Goal: Find contact information: Find contact information

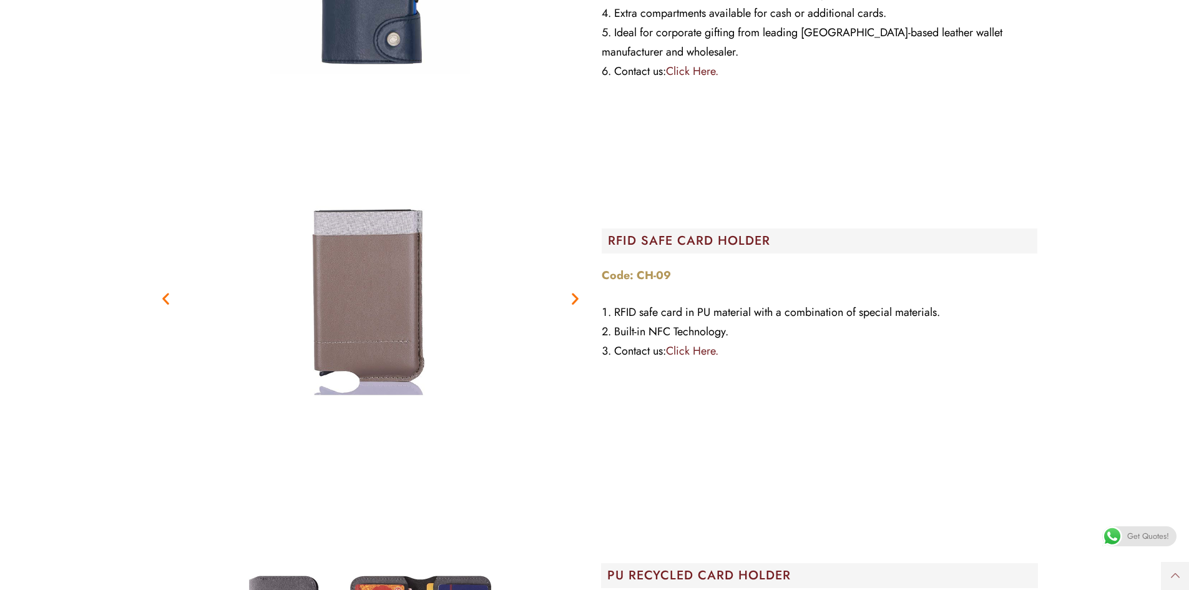
scroll to position [3246, 0]
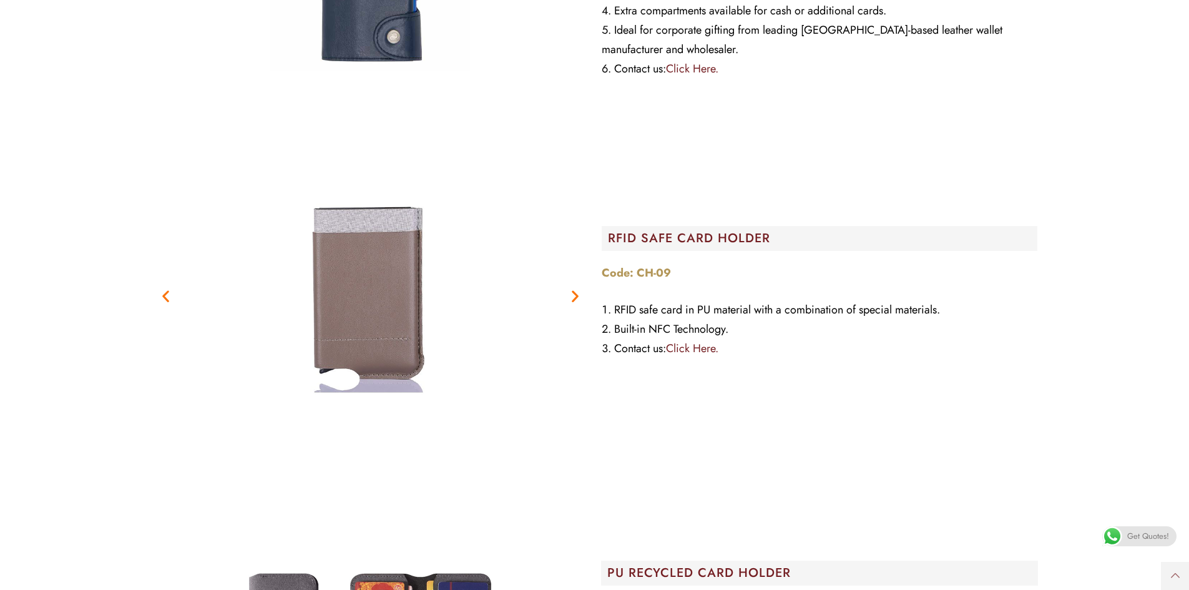
click at [693, 345] on link "Click Here." at bounding box center [692, 348] width 52 height 16
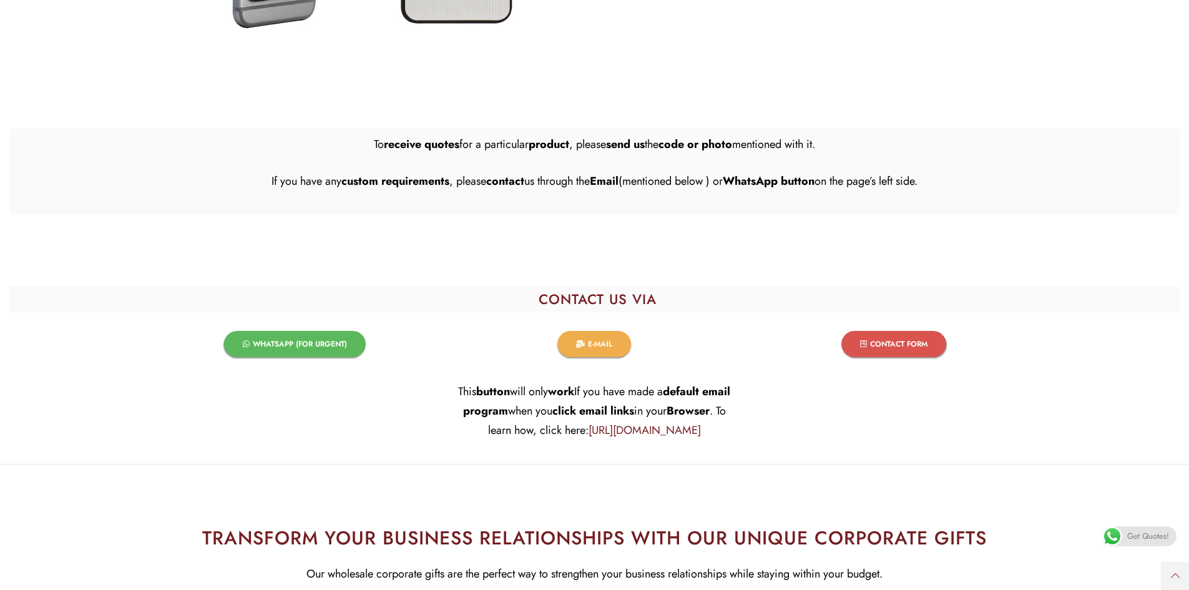
scroll to position [6443, 0]
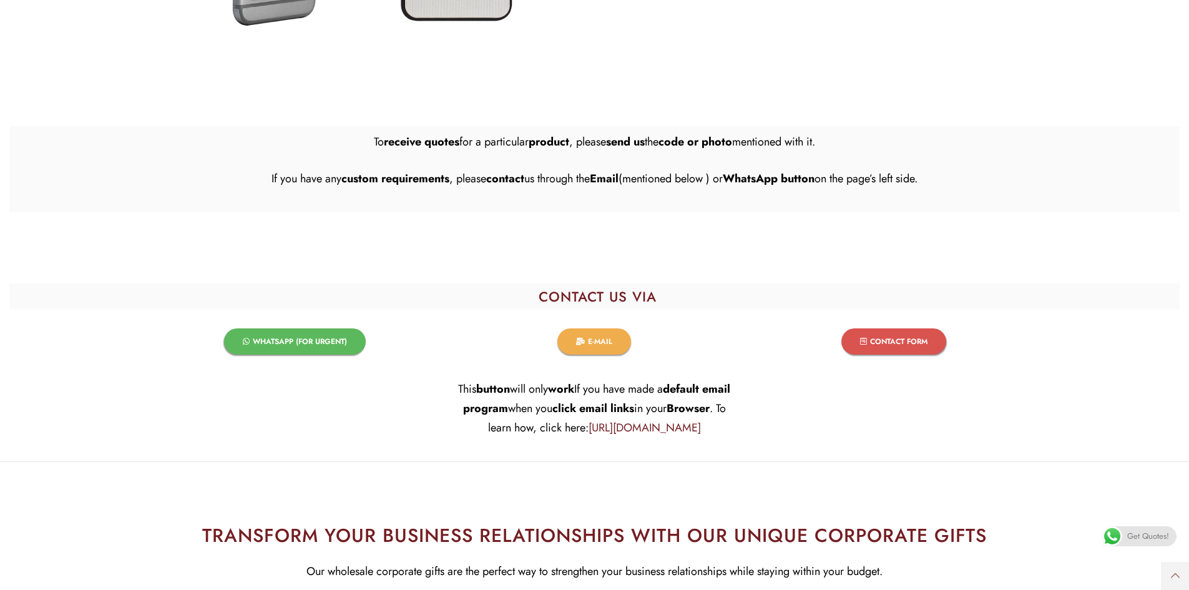
click at [274, 347] on link "WHATSAPP (FOR URGENT)​" at bounding box center [295, 341] width 142 height 26
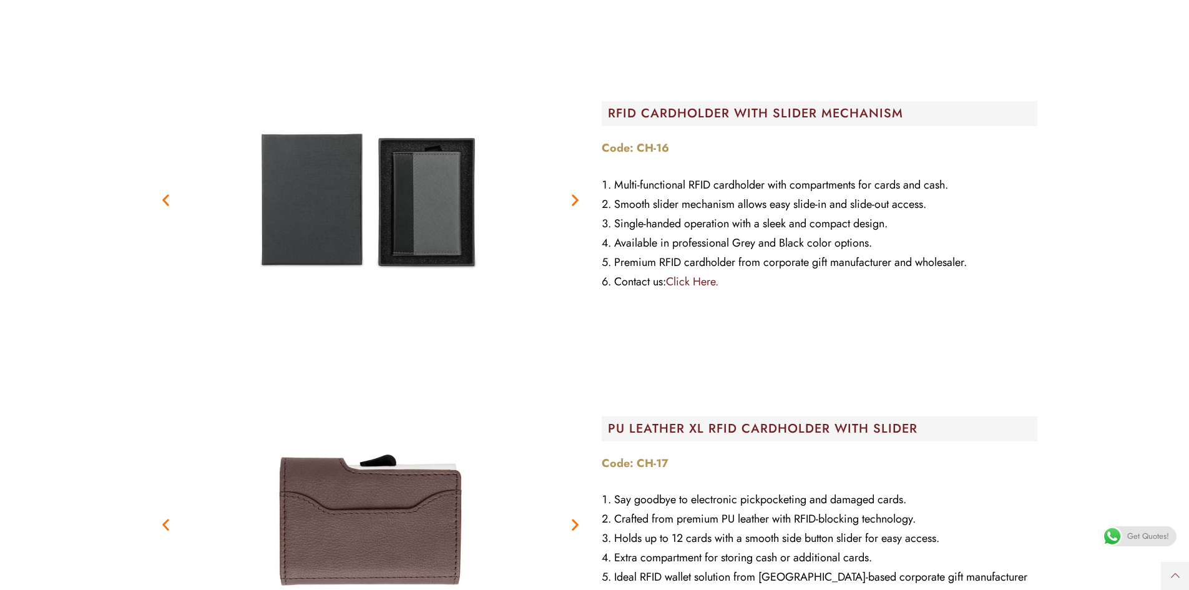
scroll to position [2022, 0]
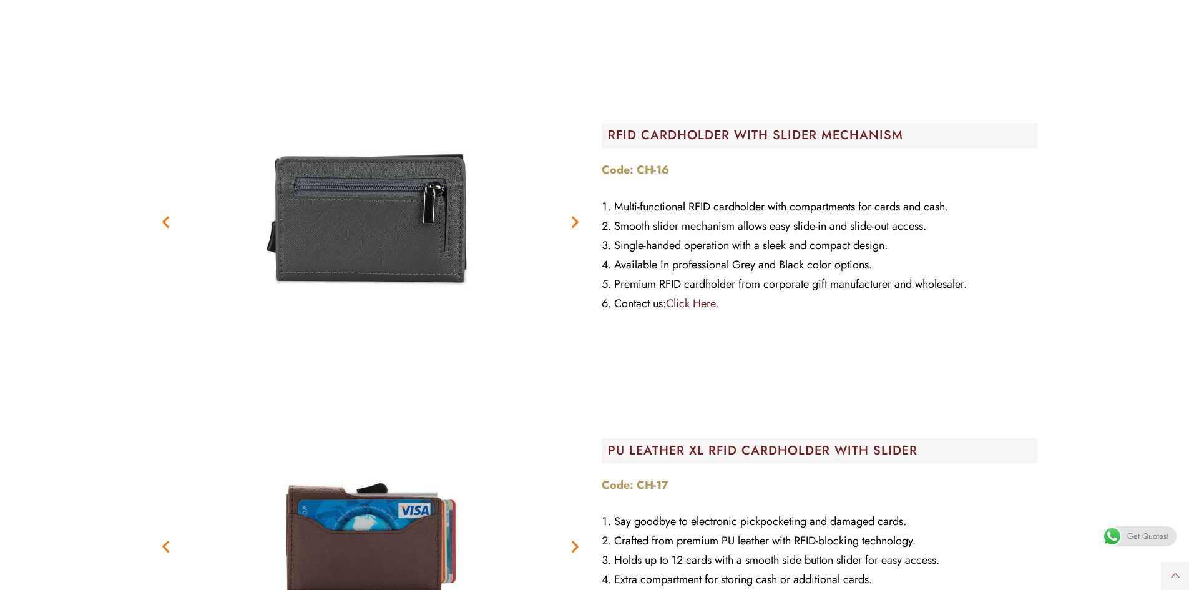
click at [565, 218] on figure "2 / 4" at bounding box center [371, 222] width 438 height 312
click at [573, 214] on icon "Next slide" at bounding box center [575, 222] width 16 height 16
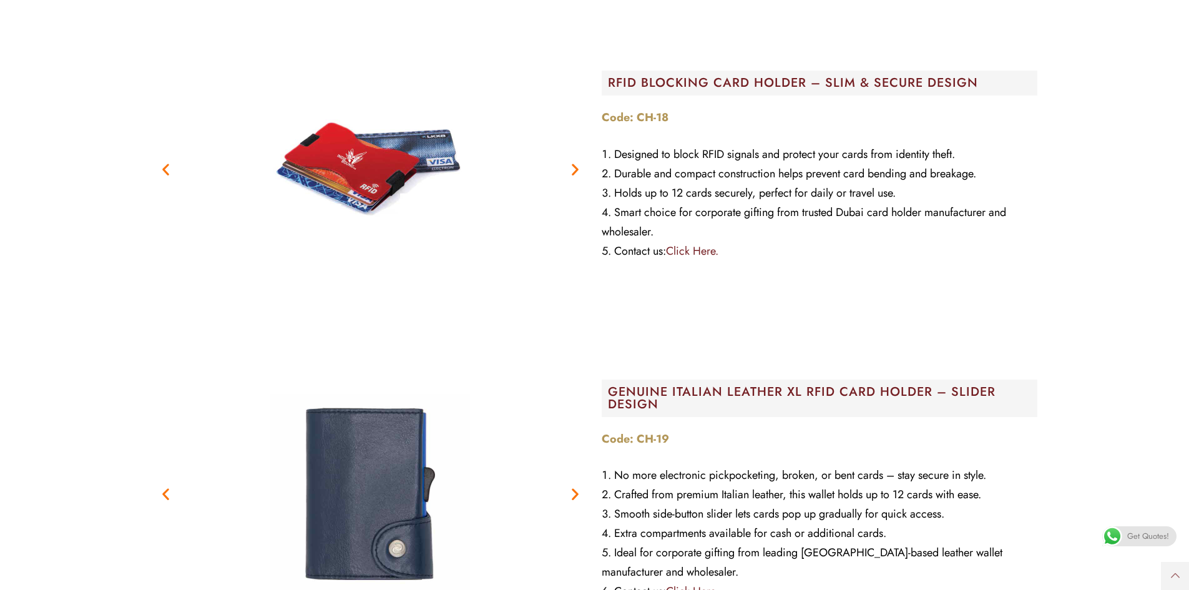
scroll to position [2662, 0]
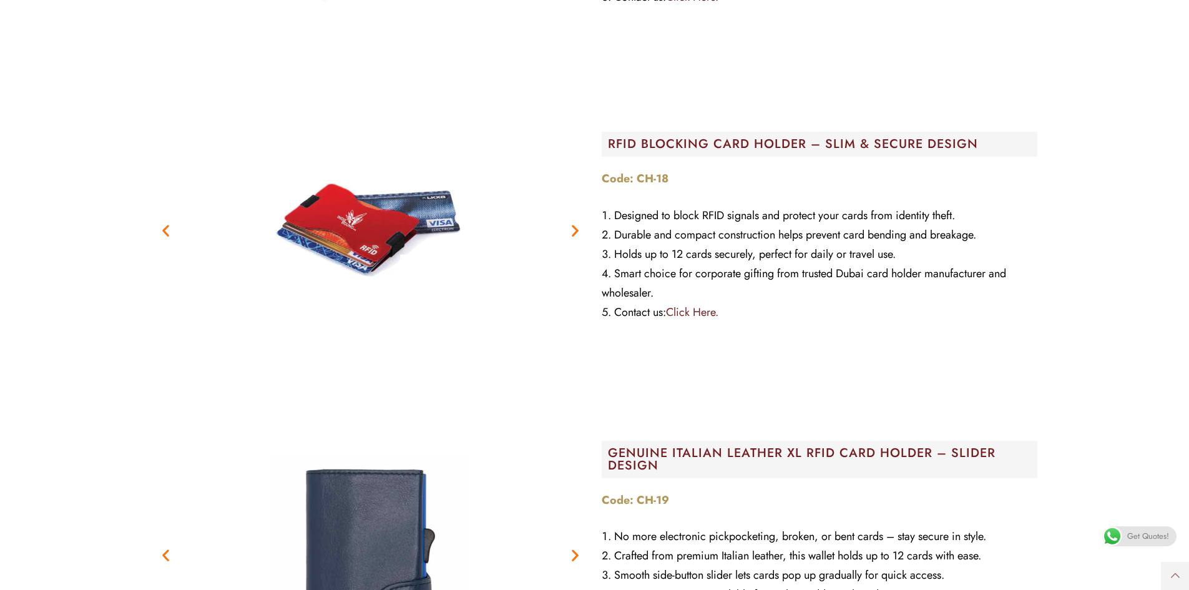
click at [577, 227] on icon "Next slide" at bounding box center [575, 231] width 16 height 16
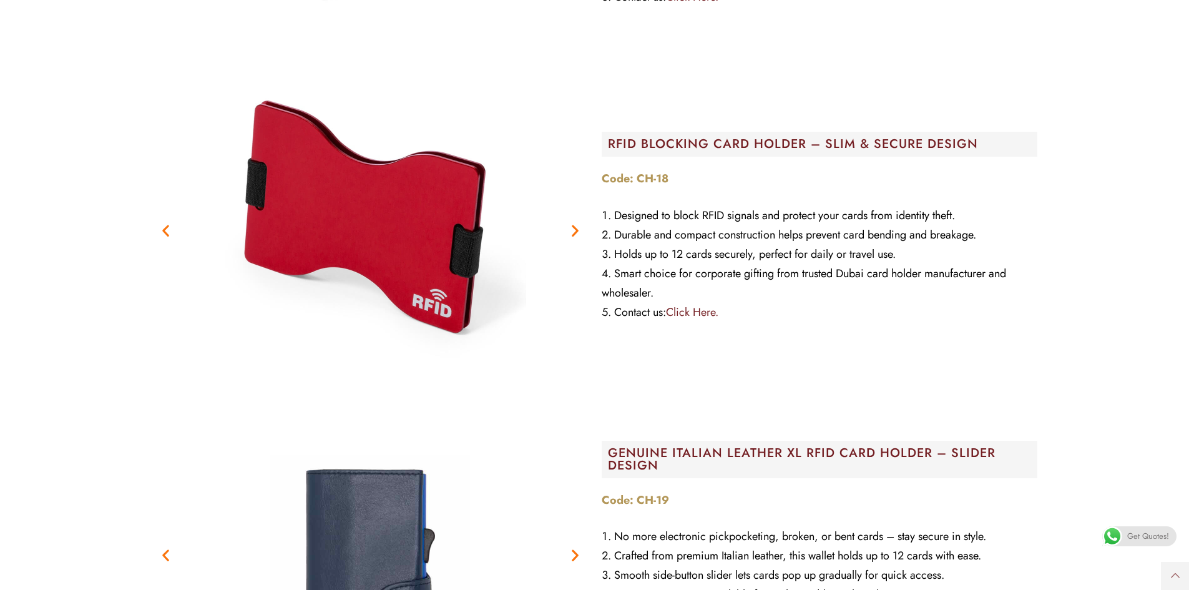
click at [574, 228] on icon "Next slide" at bounding box center [575, 231] width 16 height 16
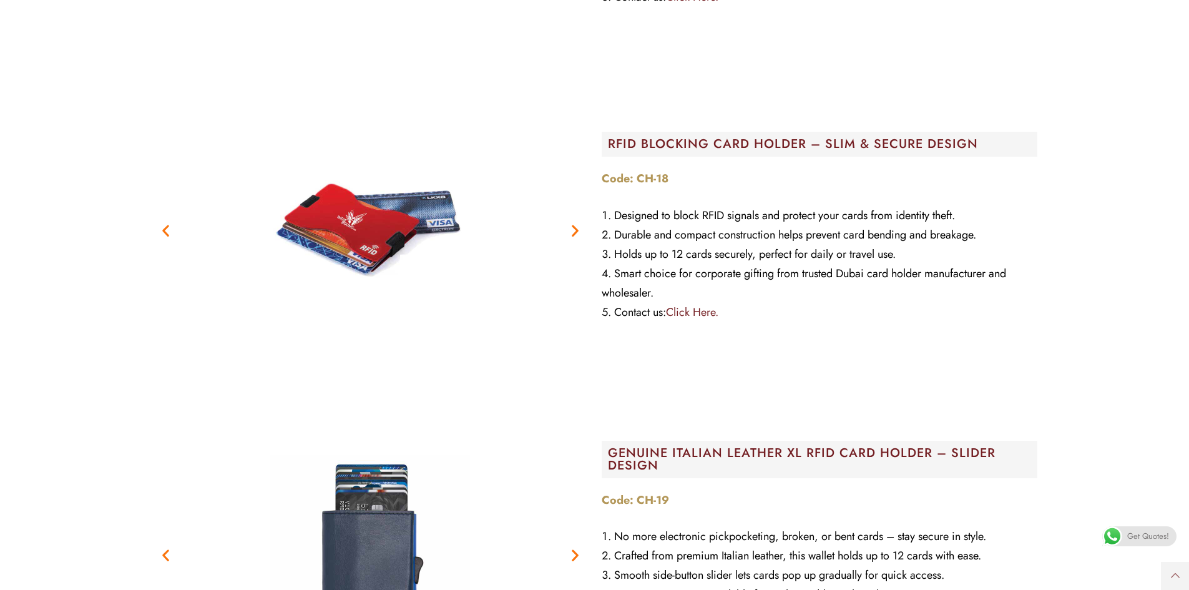
click at [173, 234] on icon "Previous slide" at bounding box center [166, 231] width 16 height 16
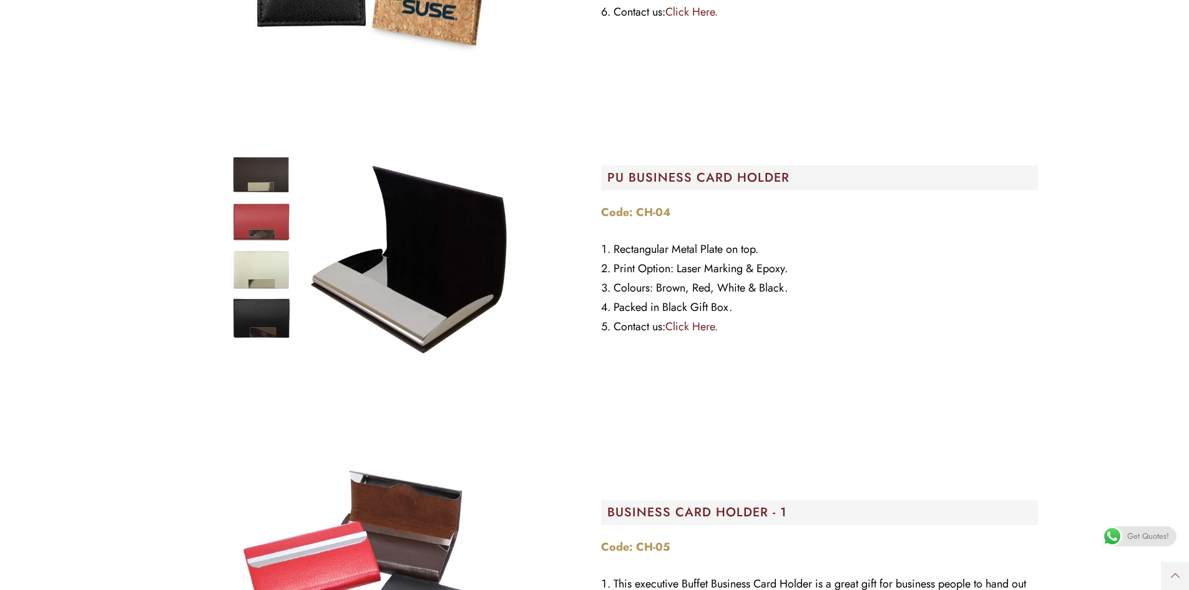
scroll to position [4909, 0]
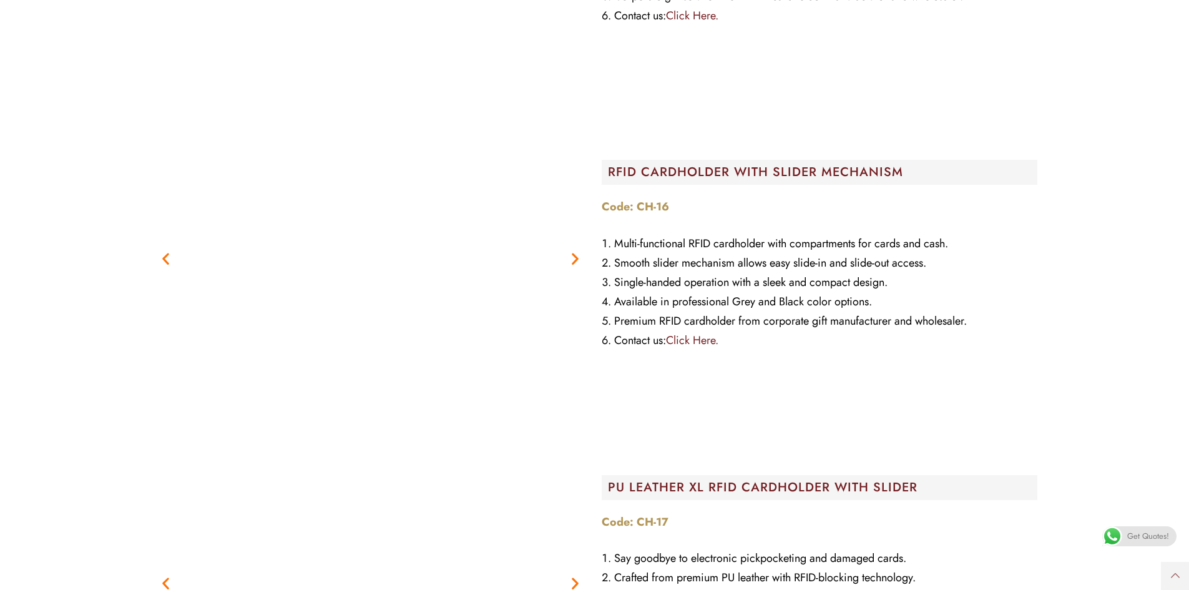
scroll to position [5205, 0]
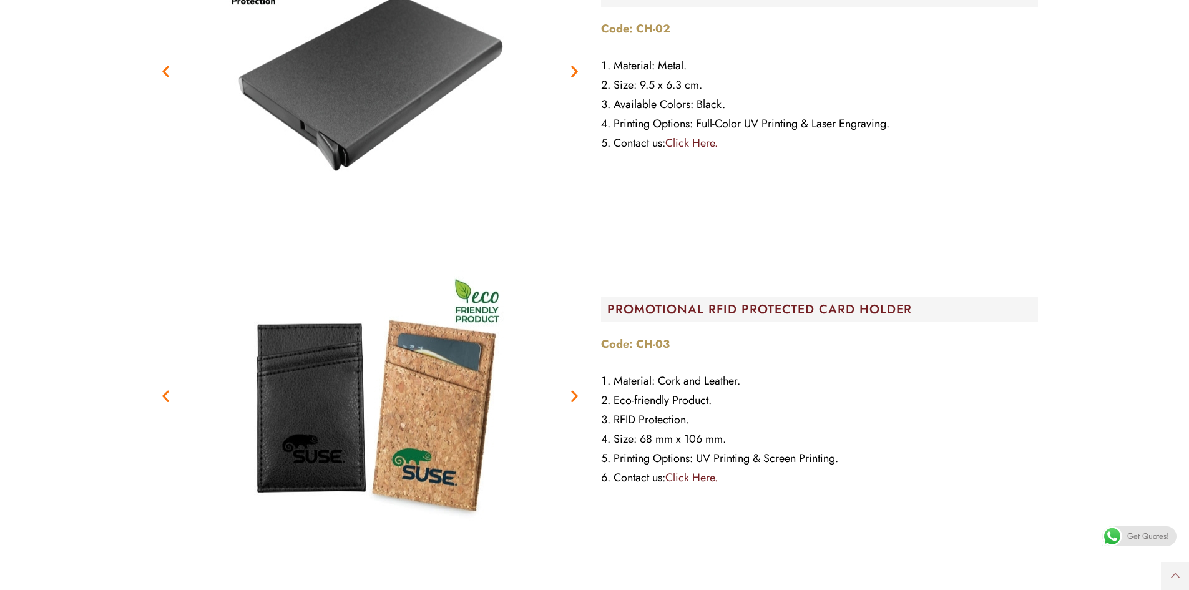
scroll to position [4703, 0]
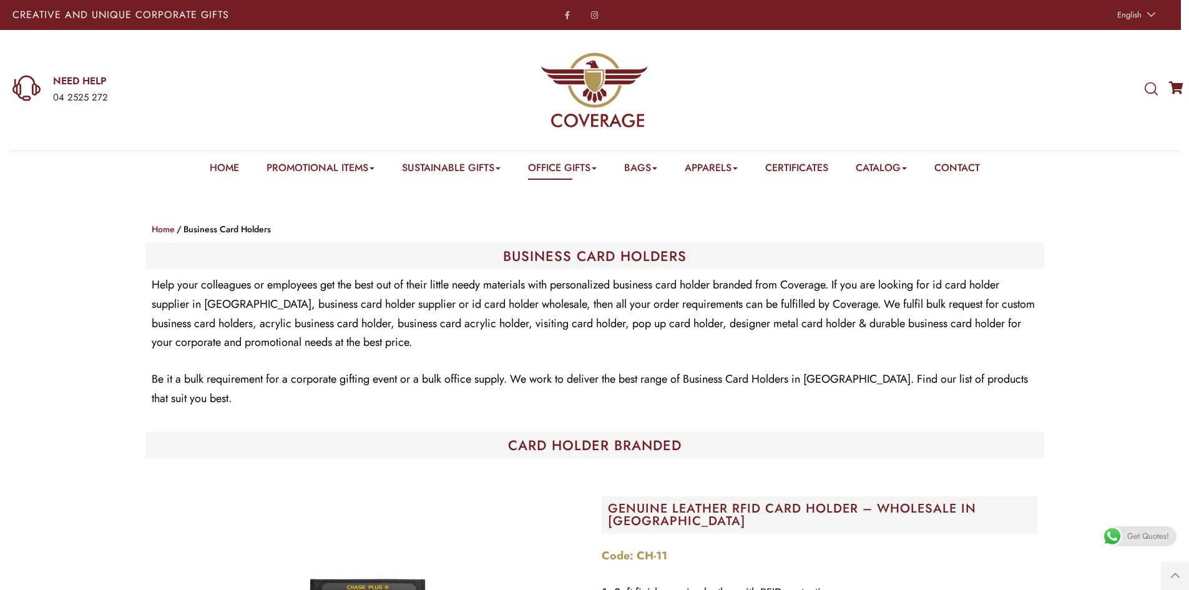
scroll to position [2652, 0]
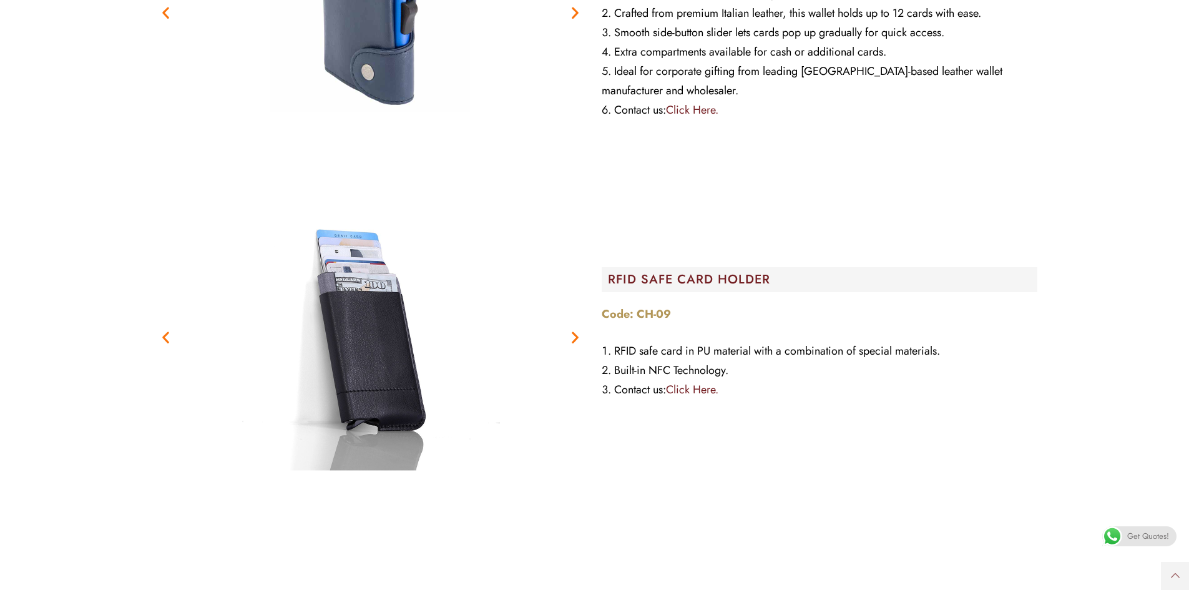
click at [575, 329] on icon "Next slide" at bounding box center [575, 337] width 16 height 16
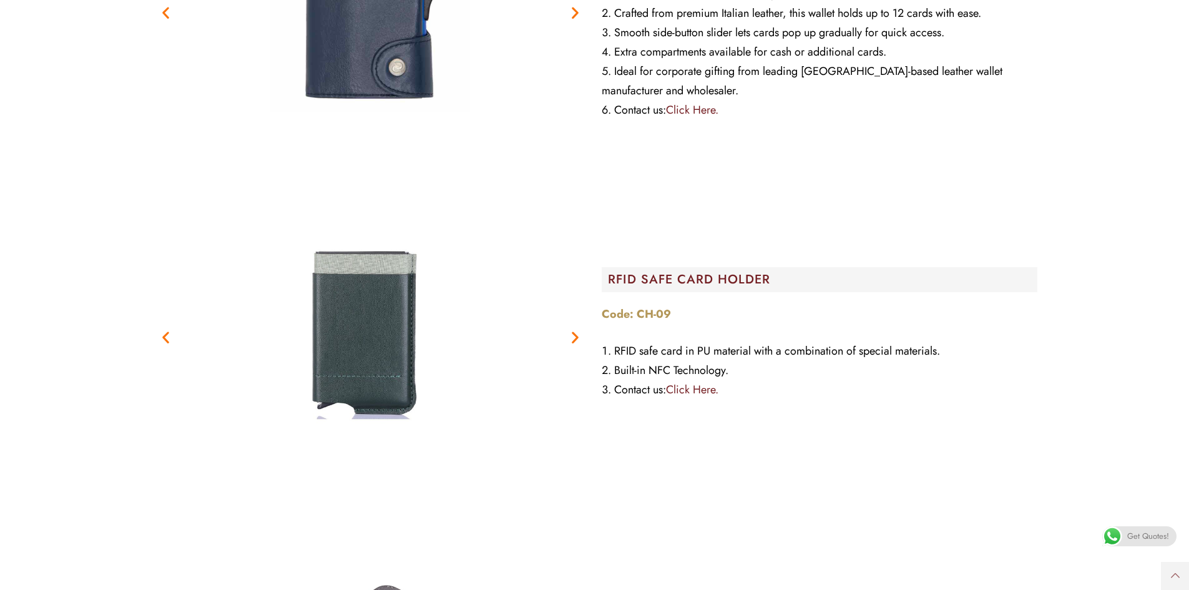
click at [575, 329] on icon "Next slide" at bounding box center [575, 337] width 16 height 16
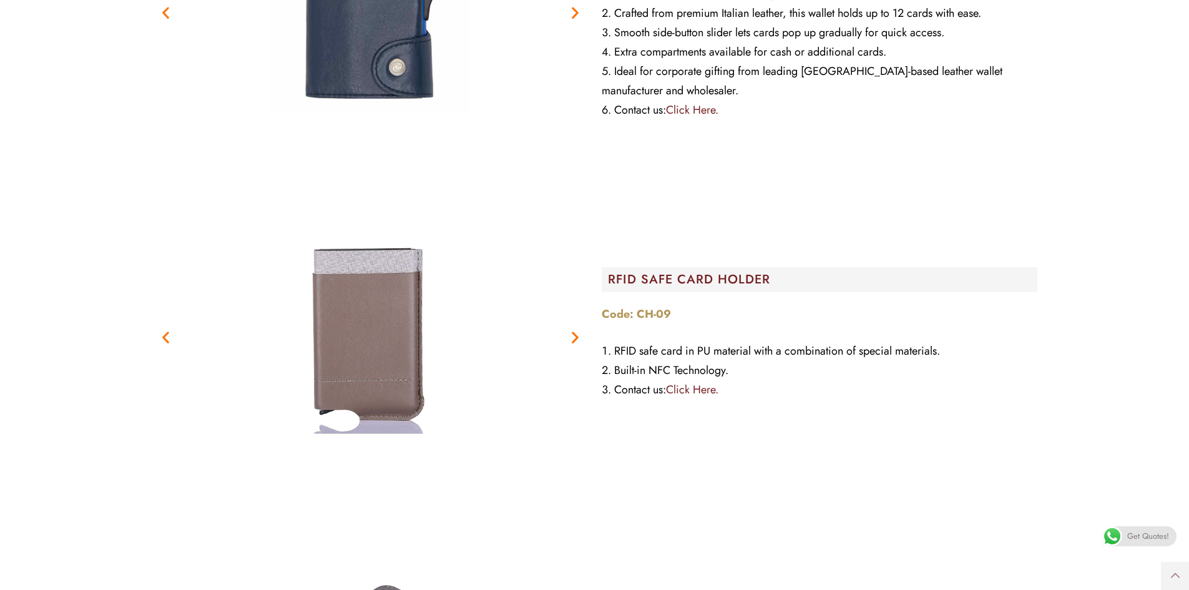
click at [575, 329] on icon "Next slide" at bounding box center [575, 337] width 16 height 16
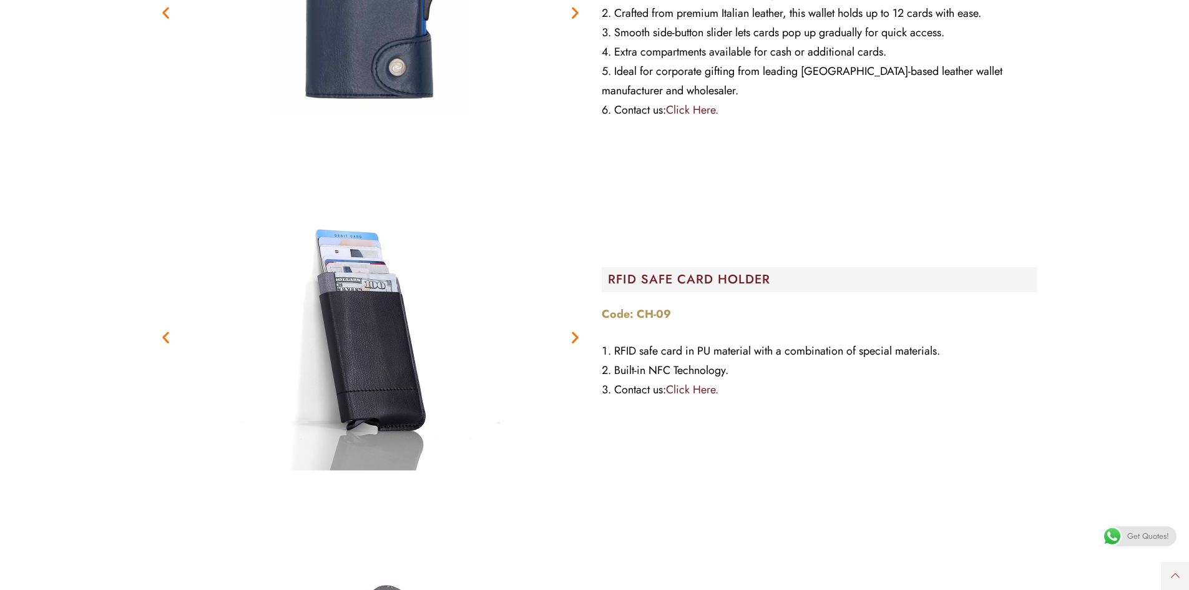
click at [575, 329] on icon "Next slide" at bounding box center [575, 337] width 16 height 16
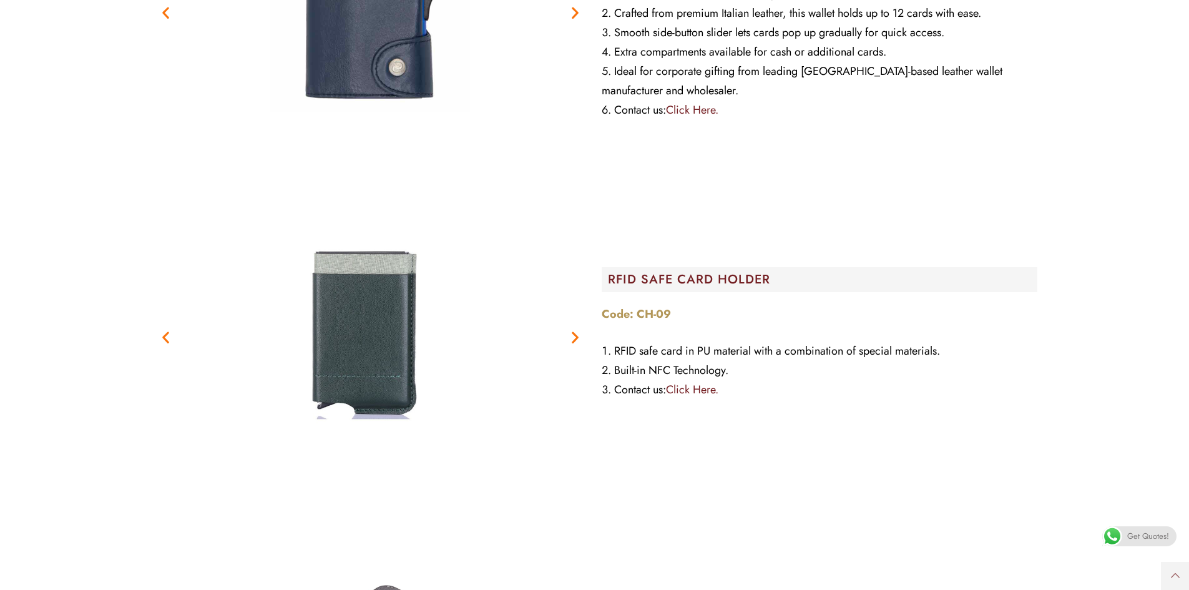
click at [688, 381] on link "Click Here." at bounding box center [692, 389] width 52 height 16
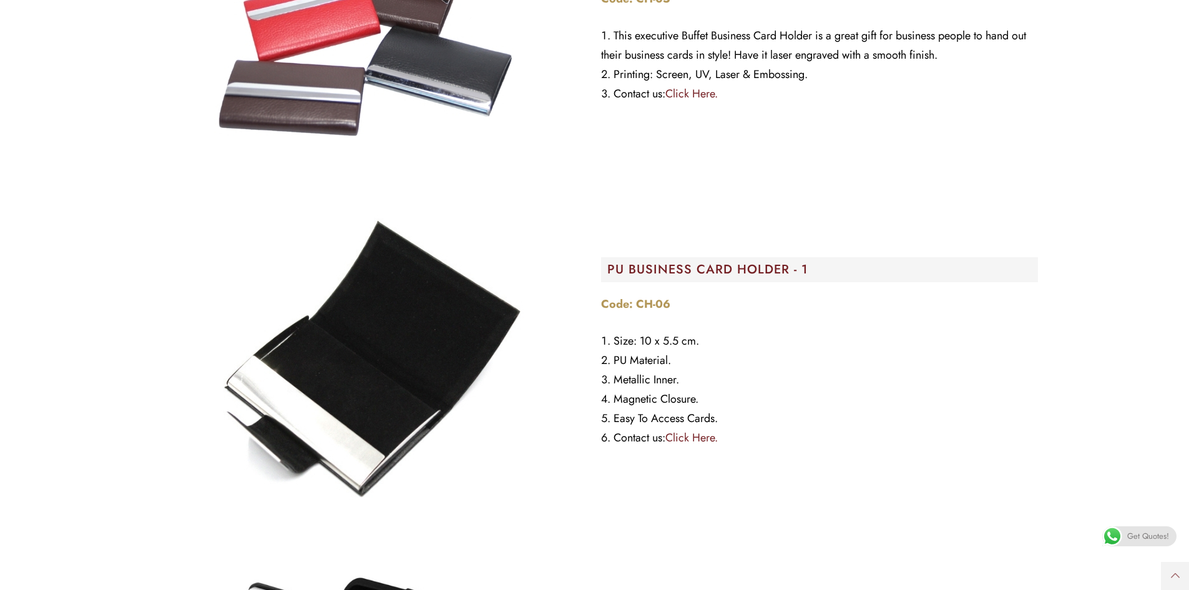
scroll to position [4748, 0]
